Goal: Information Seeking & Learning: Learn about a topic

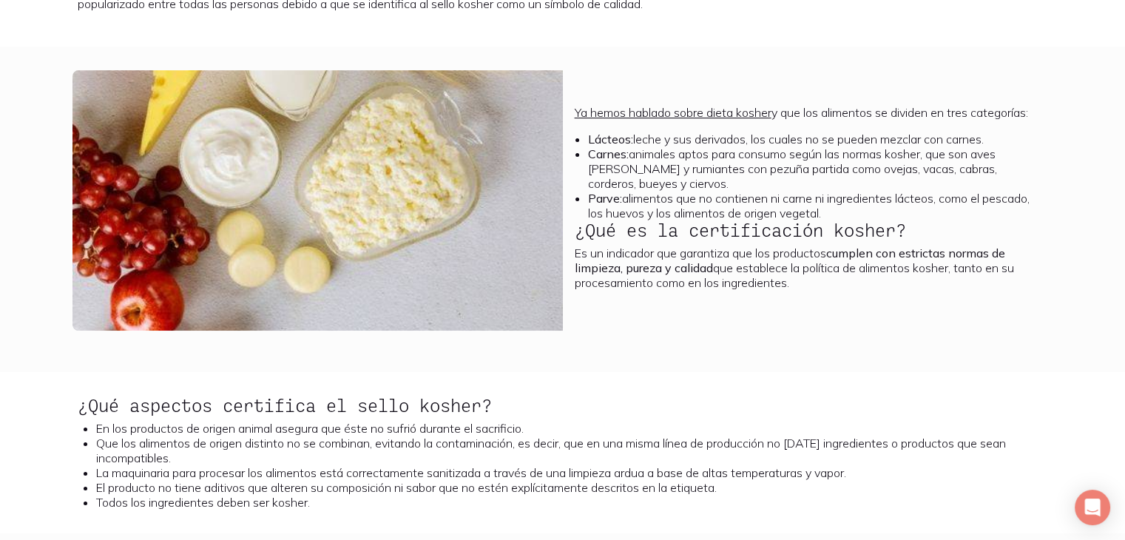
scroll to position [391, 0]
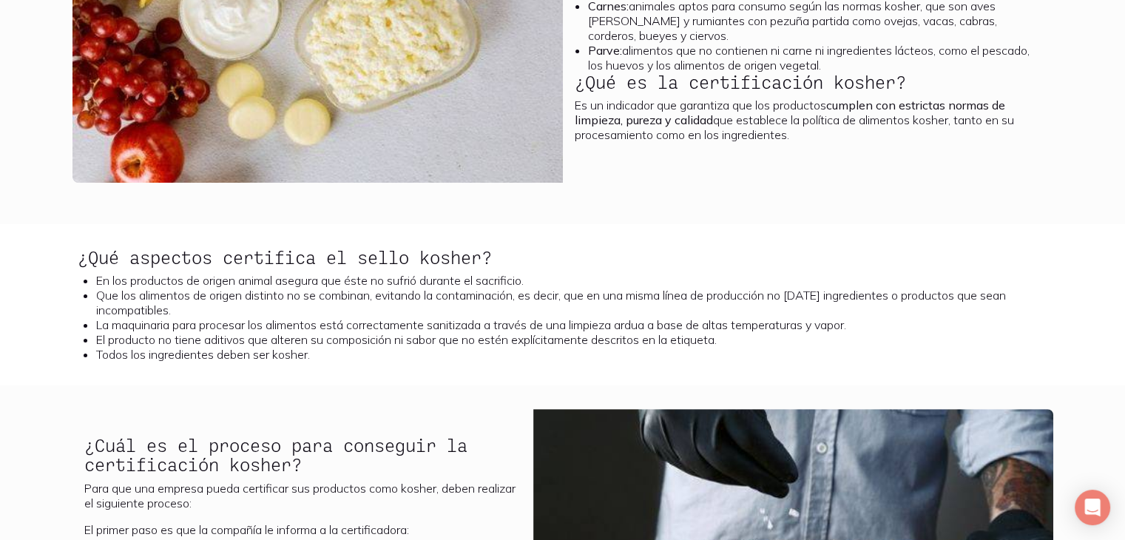
scroll to position [516, 0]
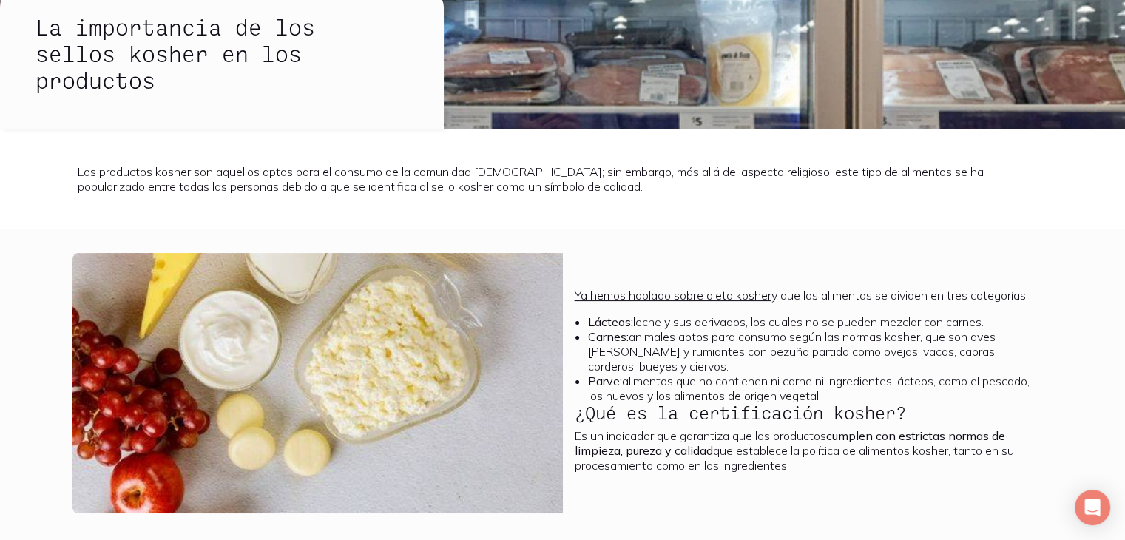
scroll to position [349, 0]
